Goal: Transaction & Acquisition: Subscribe to service/newsletter

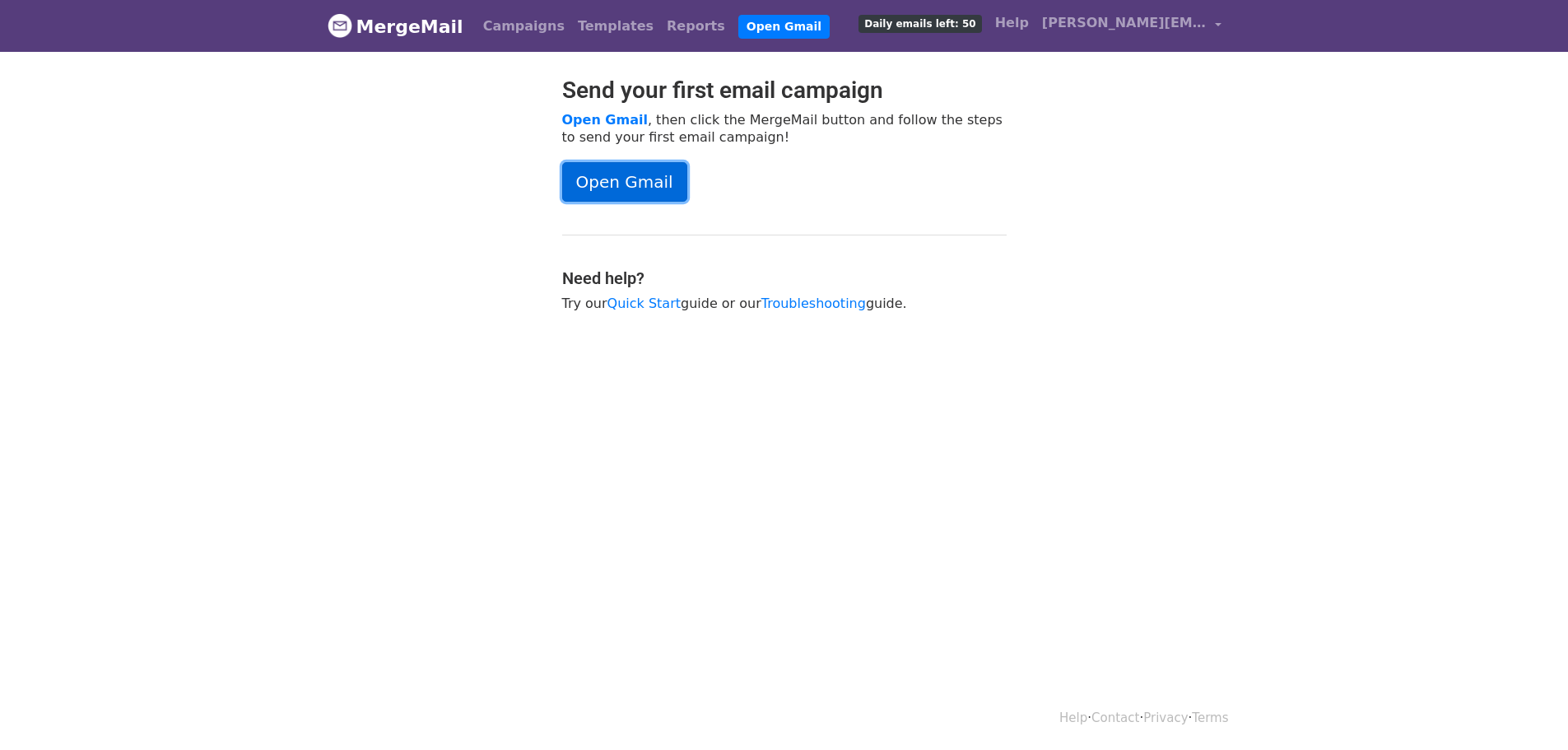
click at [631, 189] on link "Open Gmail" at bounding box center [625, 181] width 125 height 39
click at [951, 23] on span "Daily emails left: 50" at bounding box center [919, 24] width 123 height 18
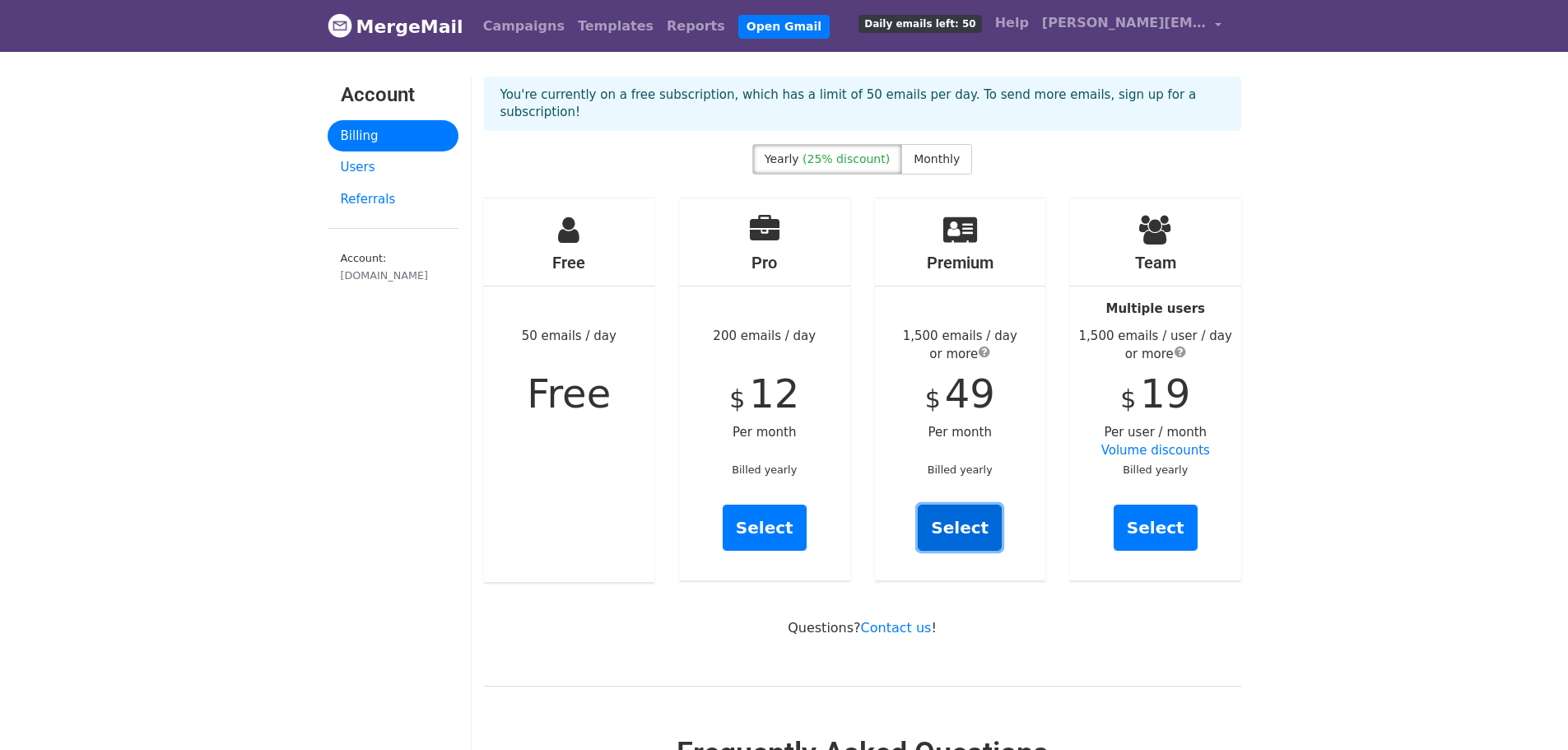
click at [968, 514] on link "Select" at bounding box center [959, 527] width 84 height 46
click at [935, 153] on span "Monthly" at bounding box center [936, 159] width 46 height 13
click at [825, 153] on span "(25% discount)" at bounding box center [846, 159] width 88 height 13
